Goal: Information Seeking & Learning: Understand process/instructions

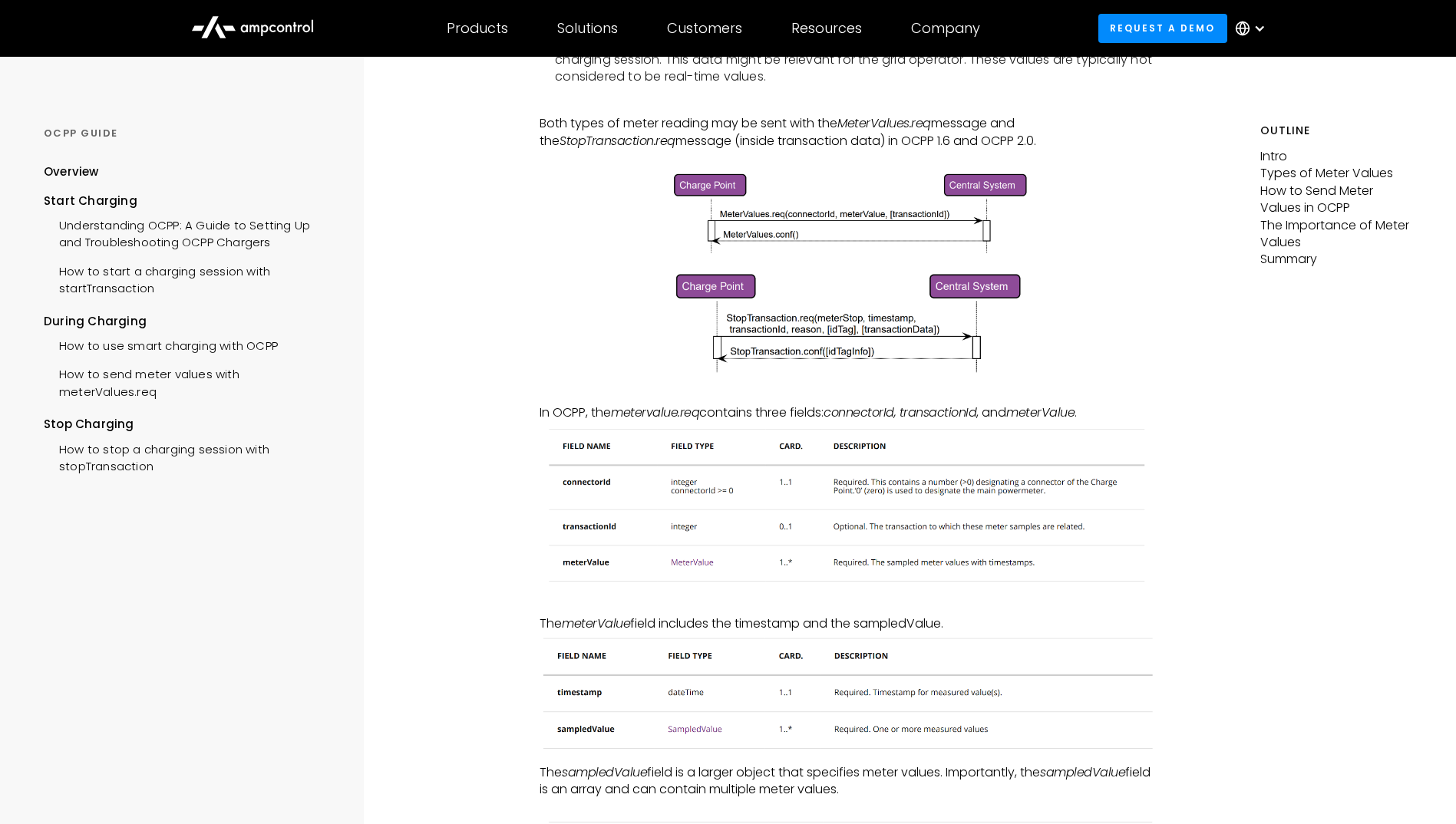
scroll to position [614, 0]
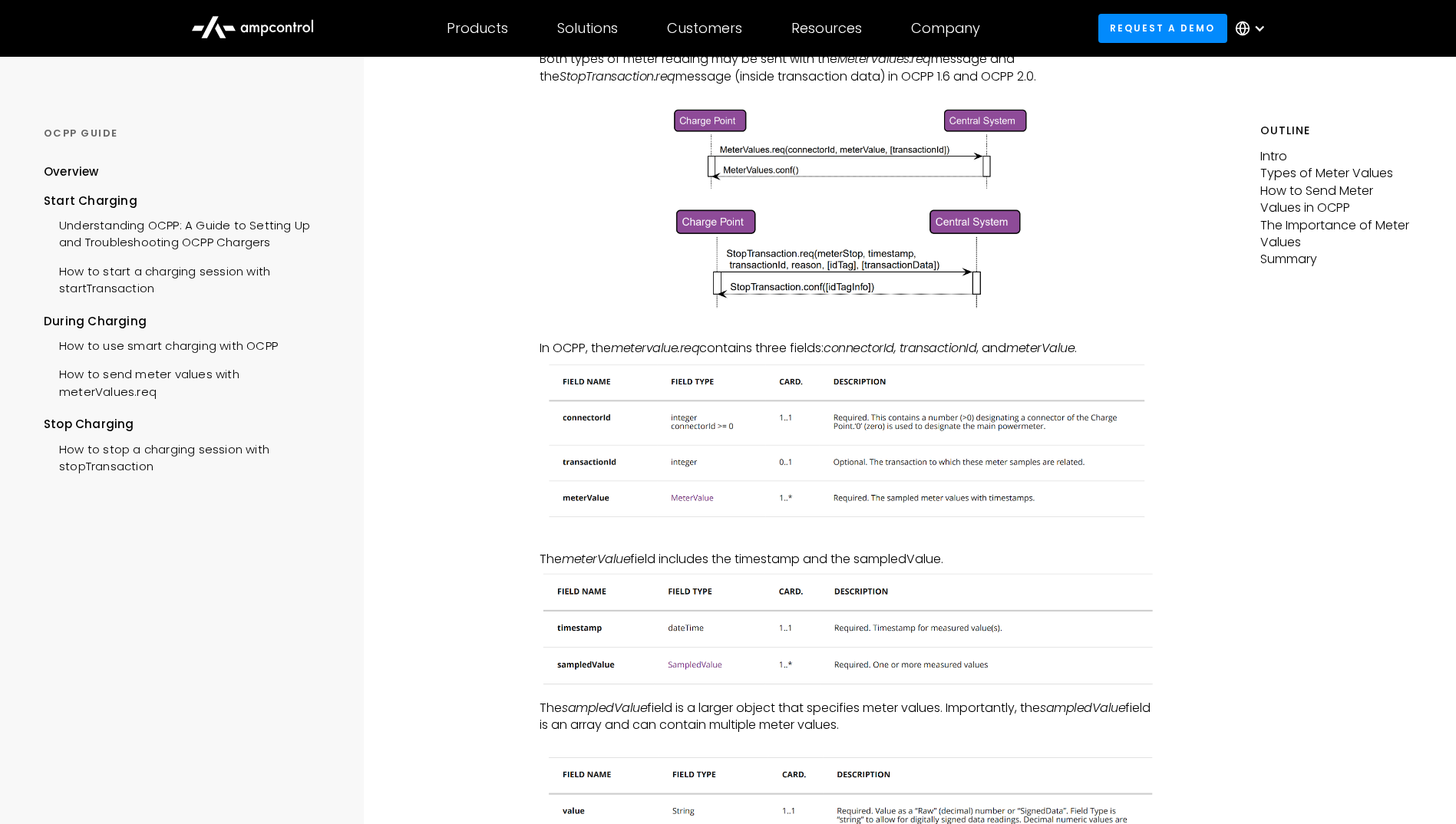
click at [685, 500] on img at bounding box center [848, 442] width 617 height 168
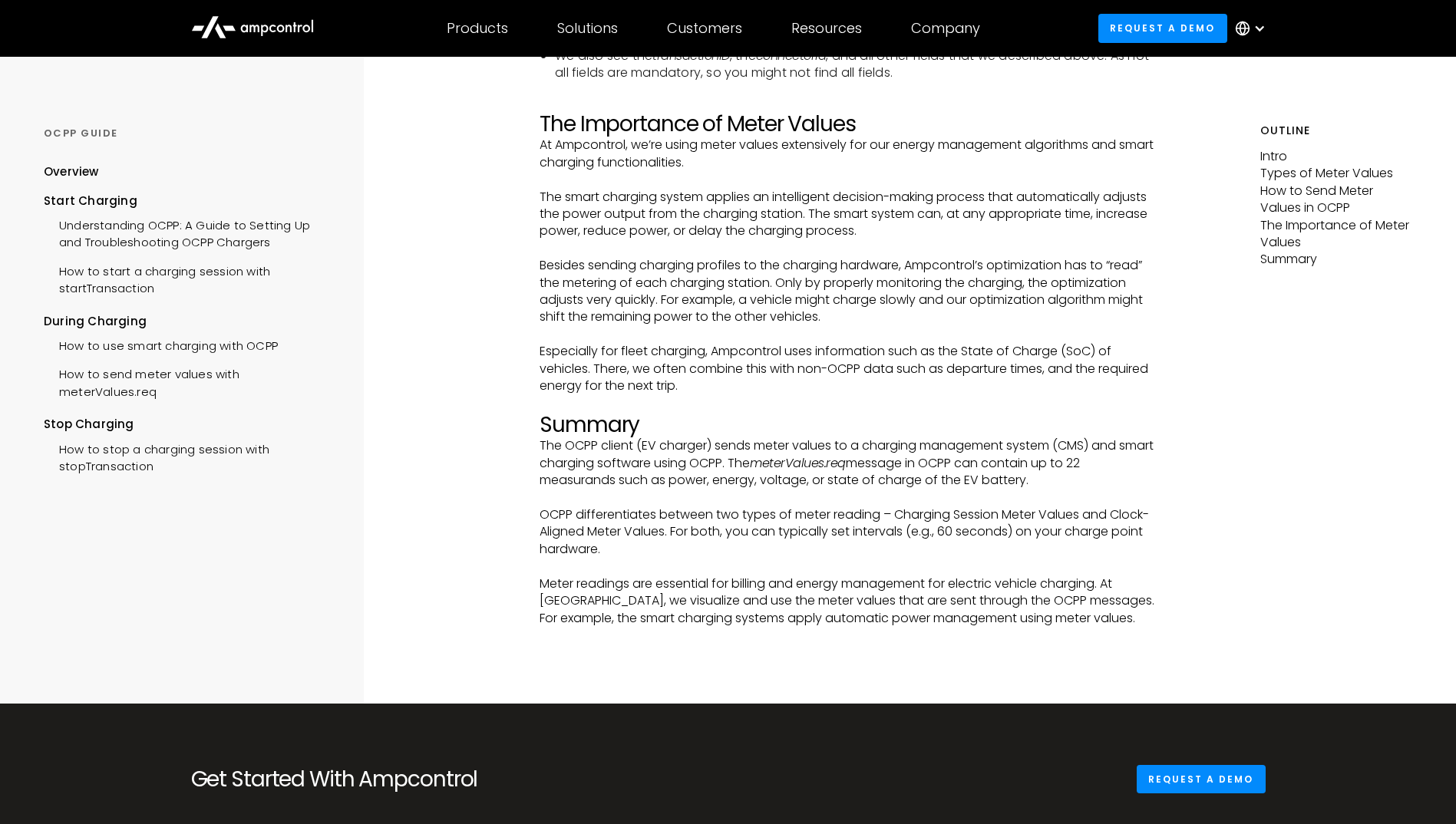
scroll to position [4219, 0]
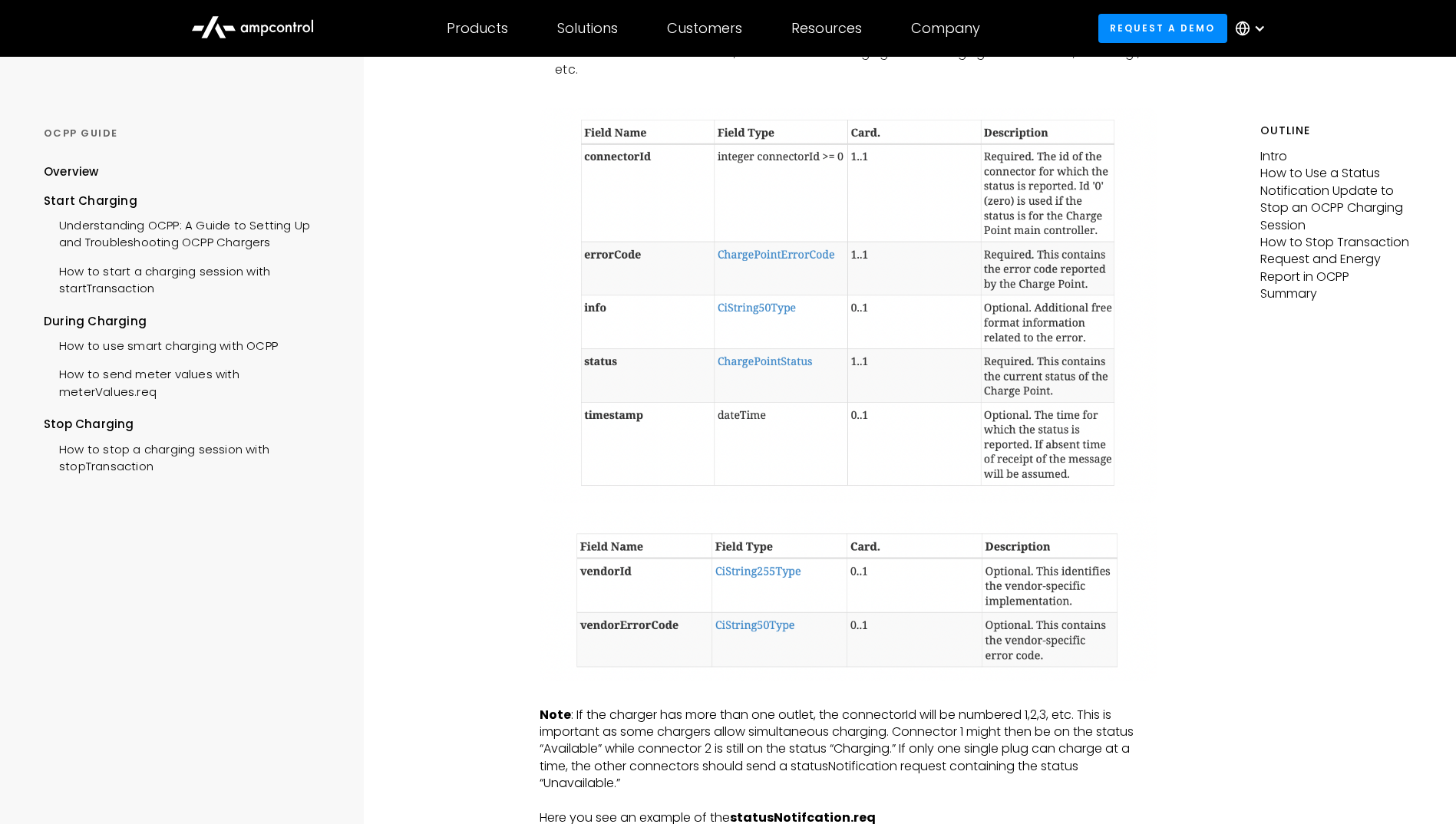
scroll to position [1610, 0]
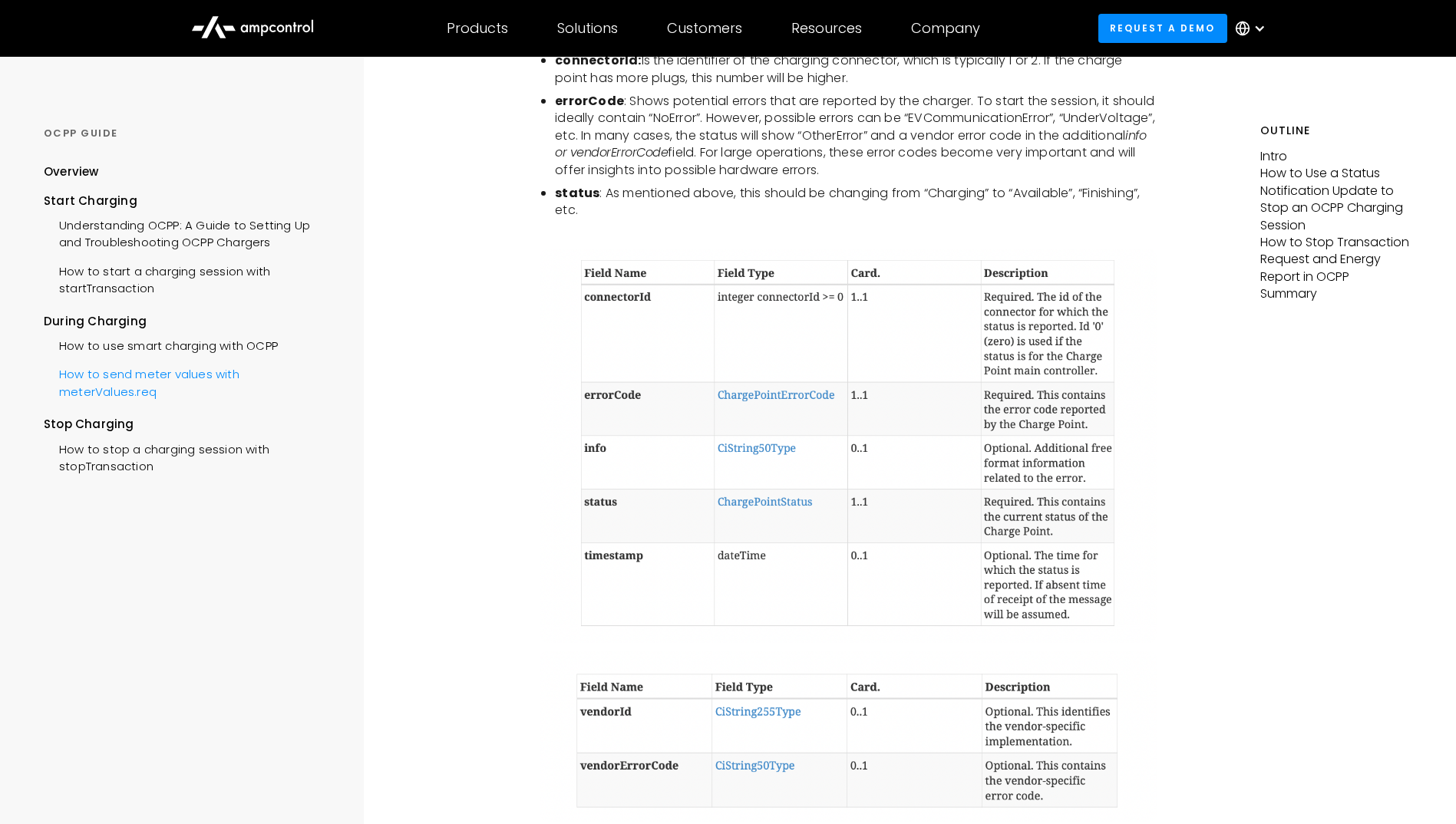
click at [162, 381] on div "How to send meter values with meterValues.req" at bounding box center [189, 381] width 291 height 46
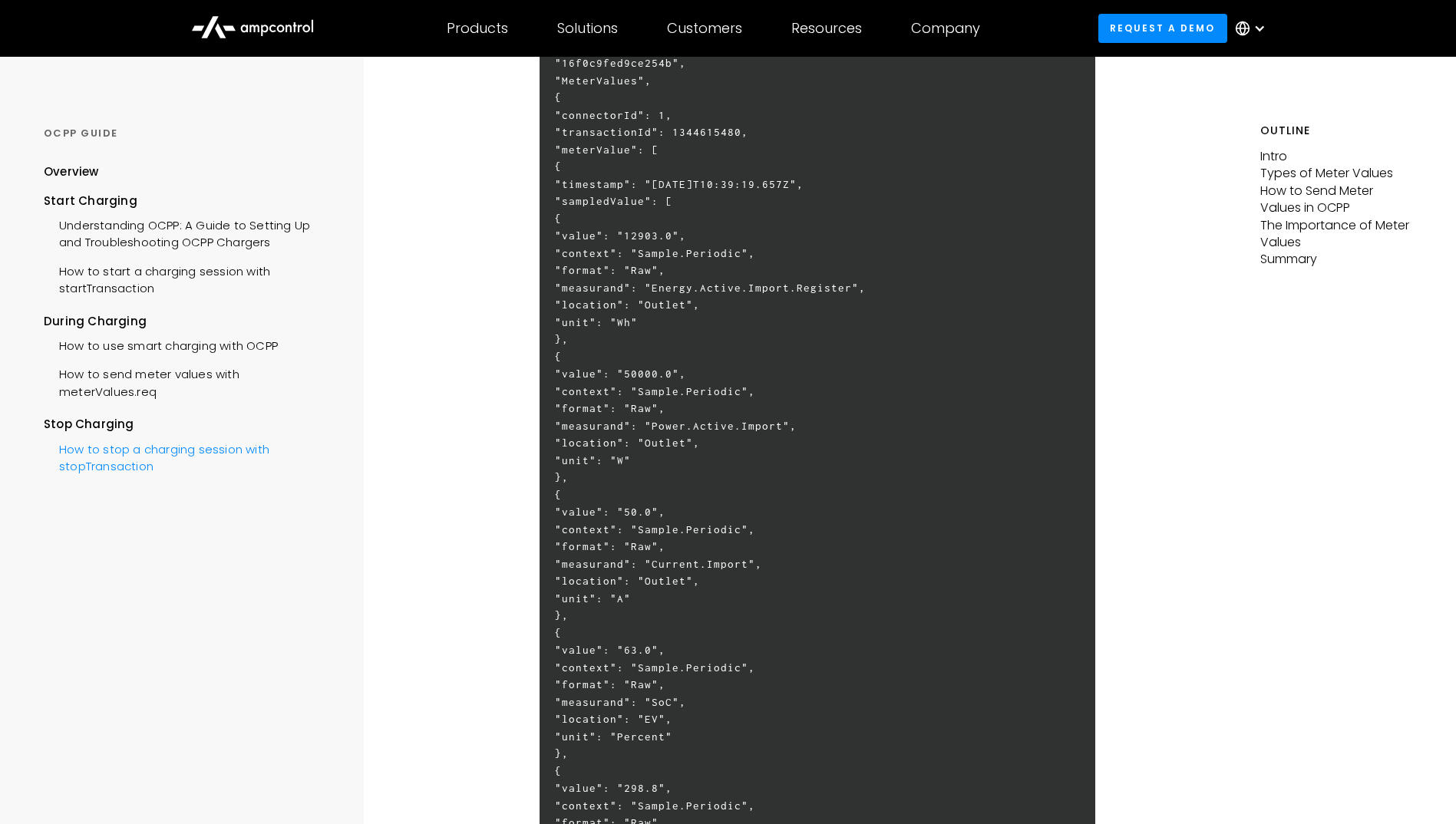
scroll to position [2761, 0]
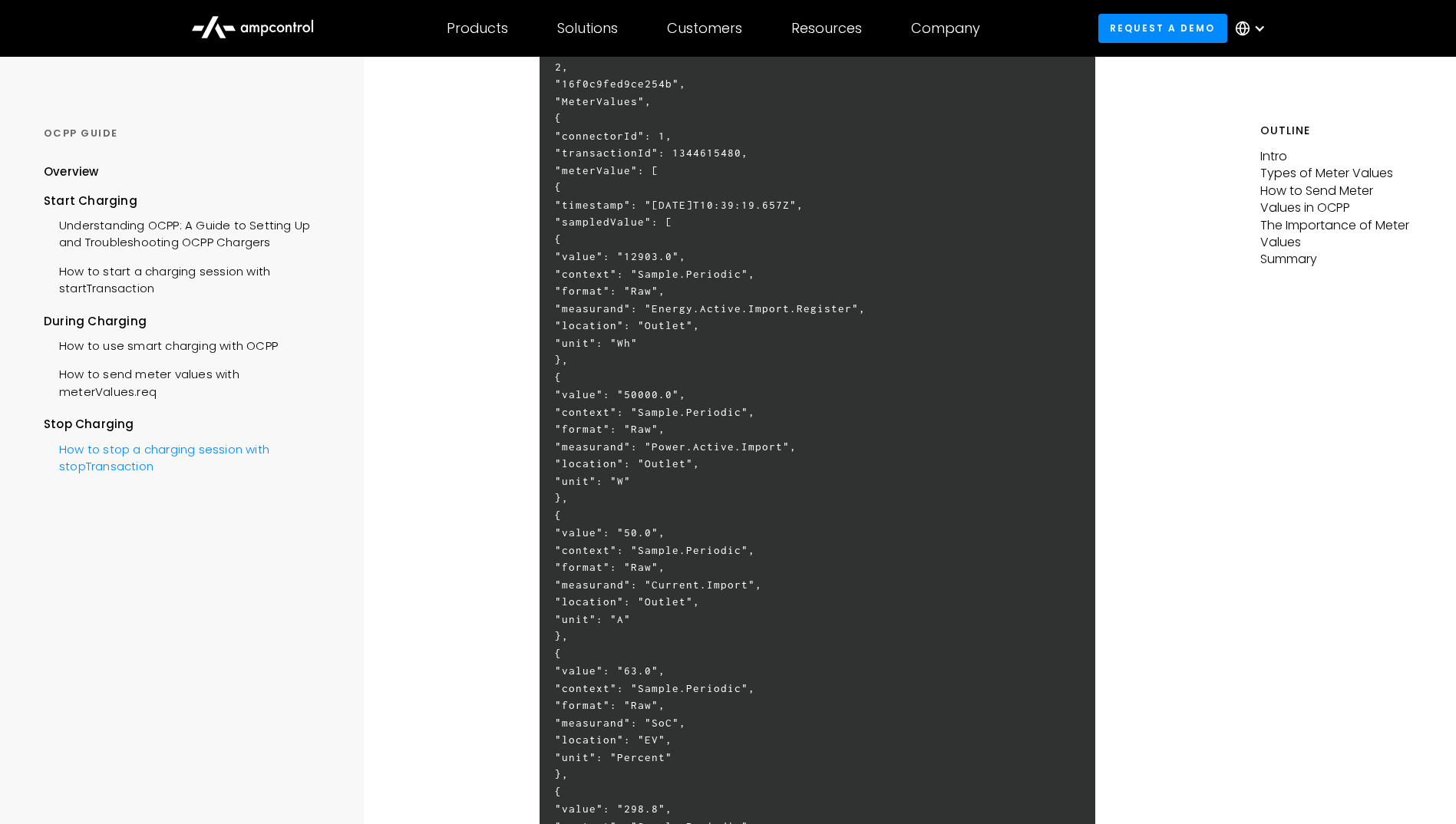
click at [110, 446] on div "How to stop a charging session with stopTransaction" at bounding box center [189, 456] width 291 height 46
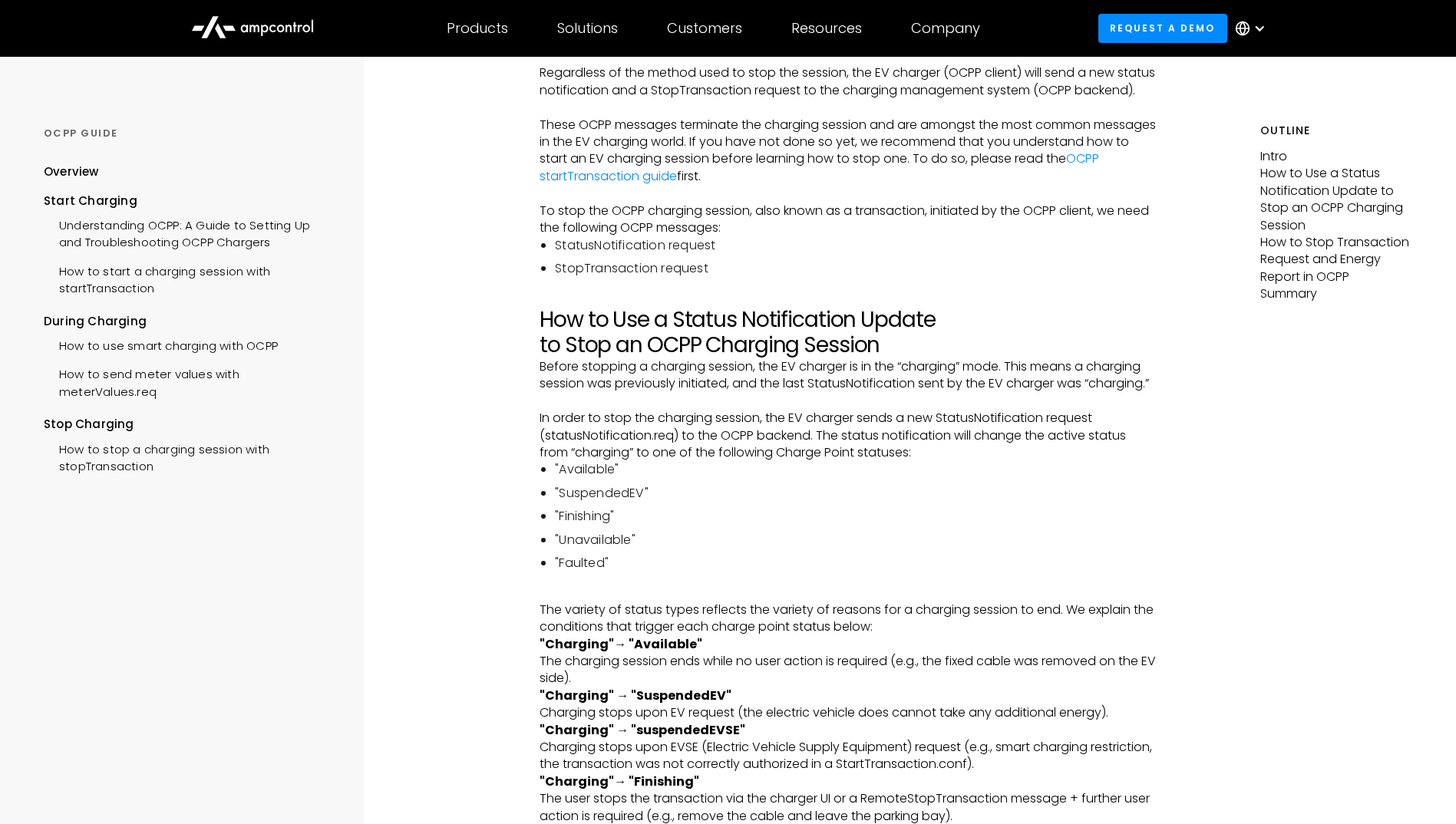
scroll to position [614, 0]
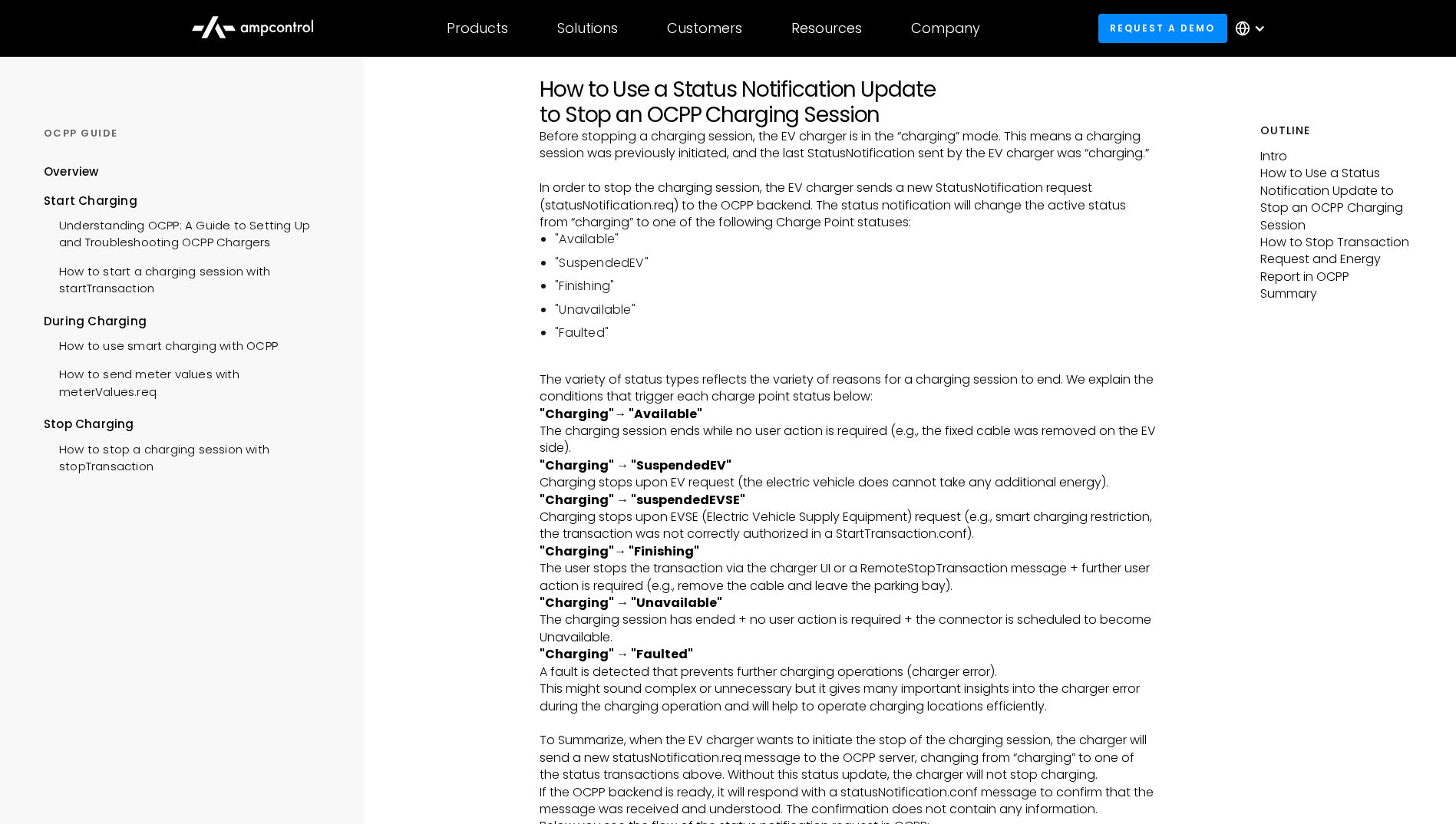
click at [678, 579] on p ""Charging"→ "Finishing" ‍ The user stops the transaction via the charger UI or …" at bounding box center [848, 568] width 617 height 51
drag, startPoint x: 678, startPoint y: 579, endPoint x: 651, endPoint y: 561, distance: 32.4
click at [651, 560] on strong ""Charging"→ "Finishing" ‍" at bounding box center [619, 551] width 159 height 18
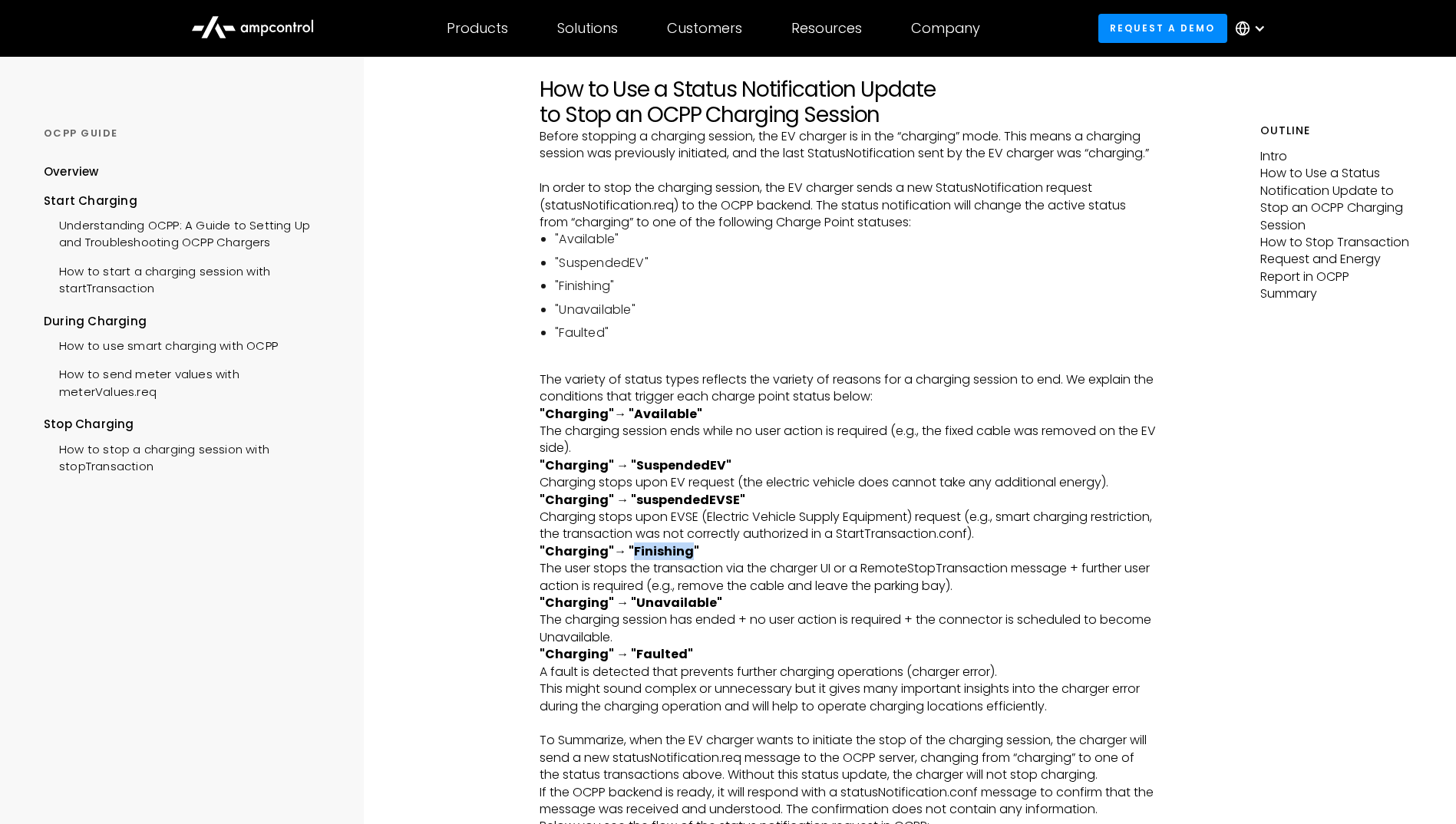
copy strong "Finishing"
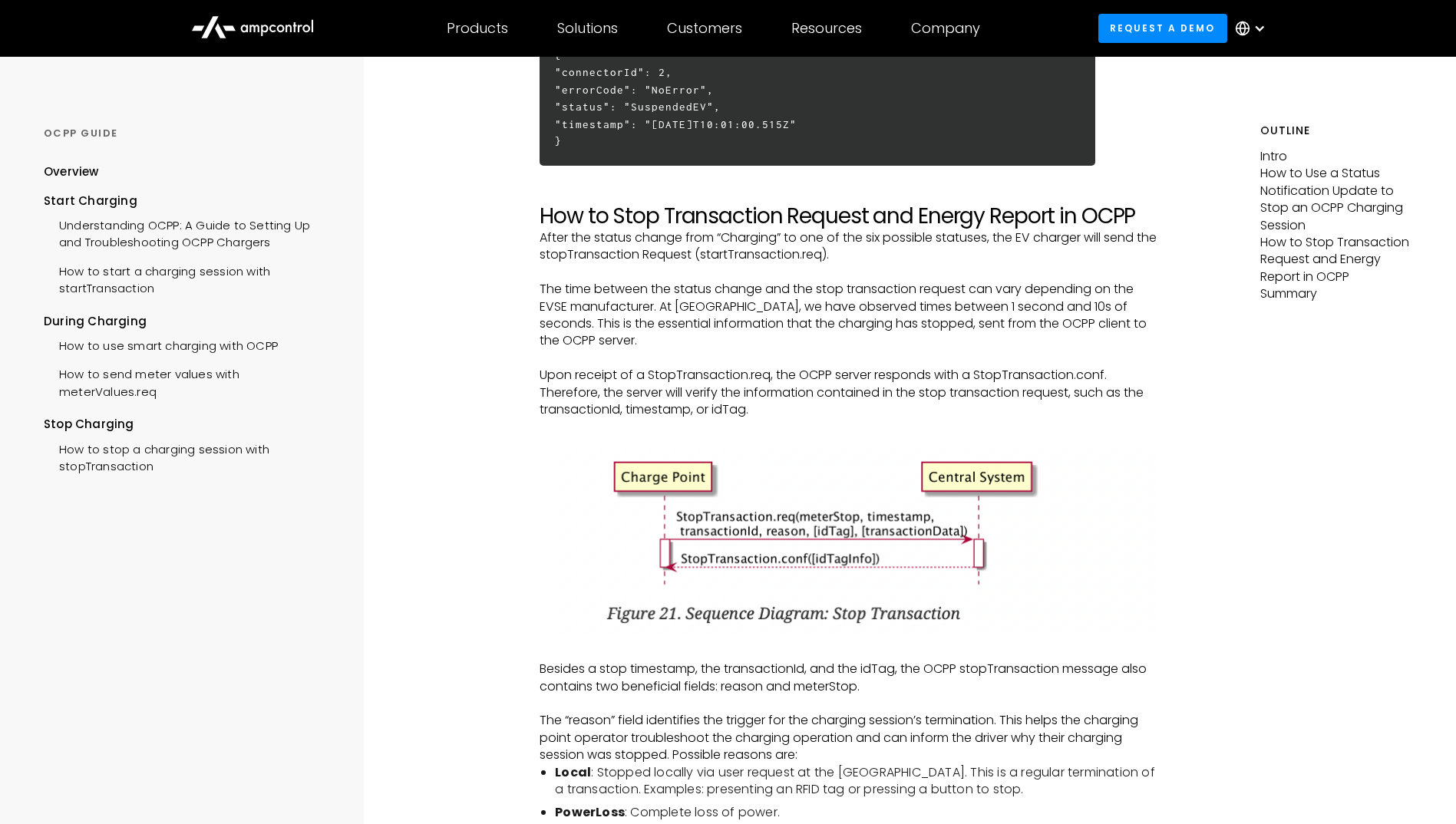
scroll to position [2608, 0]
